Goal: Find contact information: Find contact information

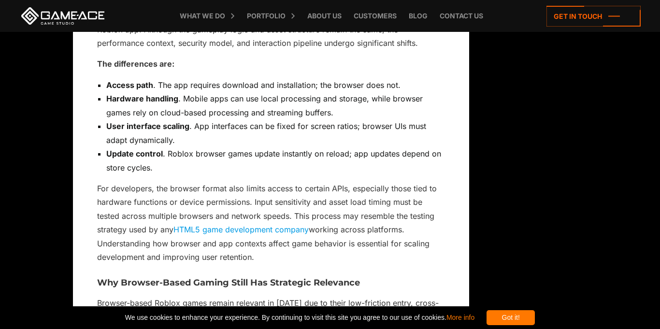
scroll to position [1332, 0]
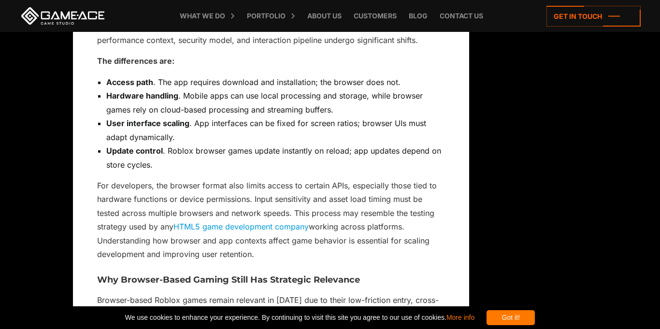
click at [213, 229] on link "HTML5 game development company" at bounding box center [240, 227] width 135 height 10
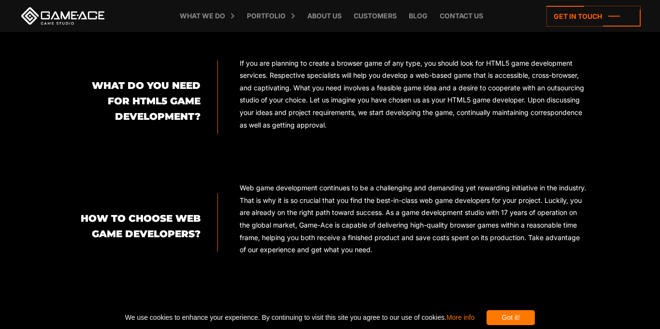
scroll to position [765, 0]
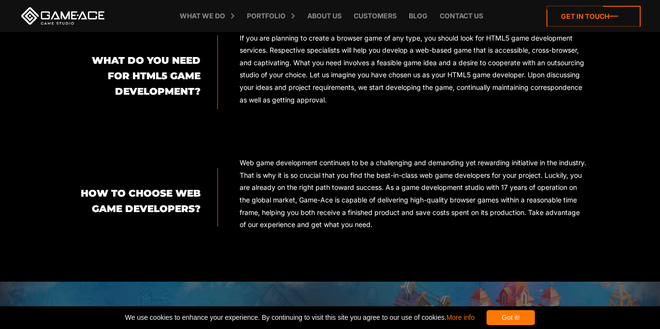
click at [628, 19] on icon at bounding box center [593, 16] width 94 height 21
